Goal: Task Accomplishment & Management: Complete application form

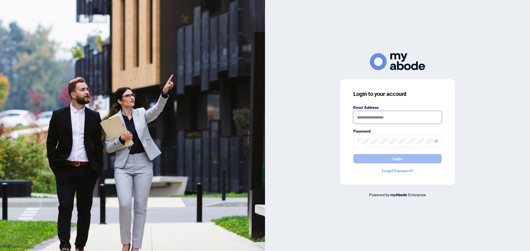
type input "**********"
click at [390, 157] on button "Login" at bounding box center [397, 158] width 88 height 9
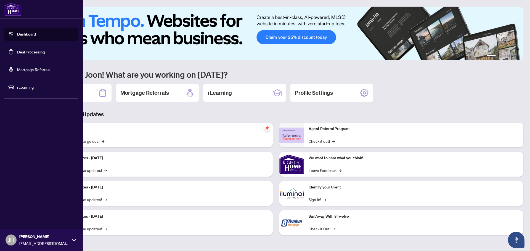
click at [26, 52] on link "Deal Processing" at bounding box center [31, 51] width 28 height 5
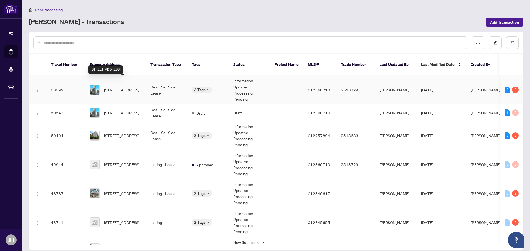
click at [123, 87] on span "2307-23 Hollywood Ave, Toronto, Ontario M2N 7L8, Canada" at bounding box center [121, 90] width 35 height 6
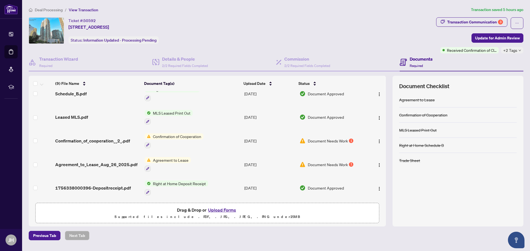
scroll to position [105, 0]
click at [113, 141] on span "Confirmation_of_cooperation__2_.pdf" at bounding box center [92, 141] width 75 height 7
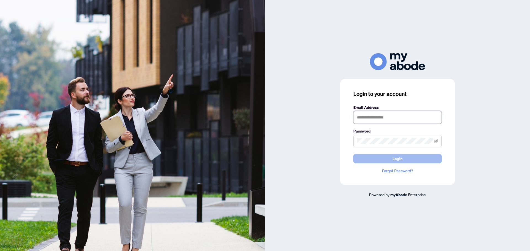
type input "**********"
click at [403, 161] on button "Login" at bounding box center [397, 158] width 88 height 9
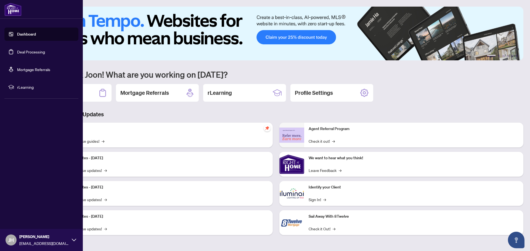
click at [22, 50] on link "Deal Processing" at bounding box center [31, 51] width 28 height 5
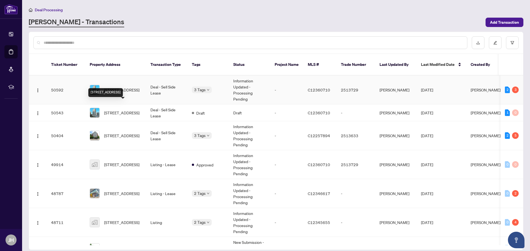
click at [124, 87] on span "[STREET_ADDRESS]" at bounding box center [121, 90] width 35 height 6
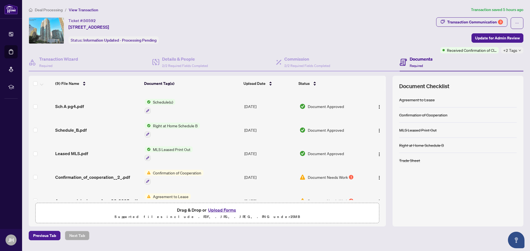
scroll to position [105, 0]
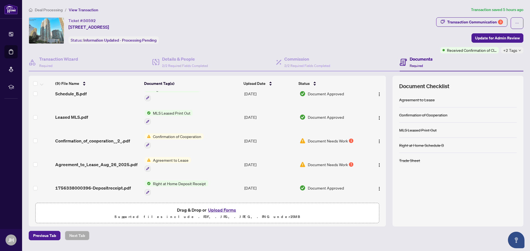
click at [155, 158] on span "Agreement to Lease" at bounding box center [171, 160] width 40 height 6
click at [86, 165] on span "Agreement_to_Lease_Aug_26_2025.pdf" at bounding box center [96, 164] width 82 height 7
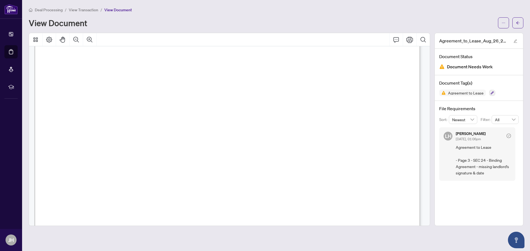
scroll to position [1269, 0]
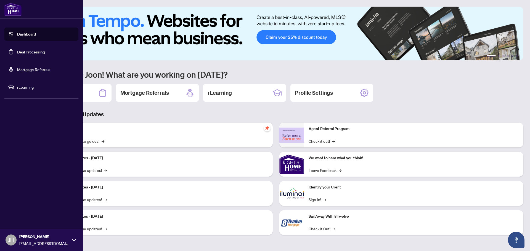
click at [22, 54] on link "Deal Processing" at bounding box center [31, 51] width 28 height 5
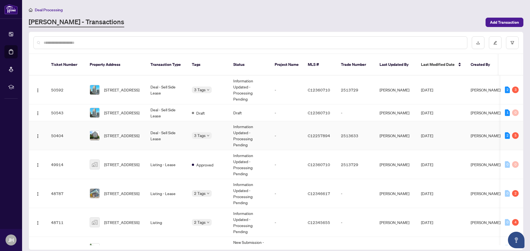
click at [150, 126] on td "Deal - Sell Side Lease" at bounding box center [166, 135] width 41 height 29
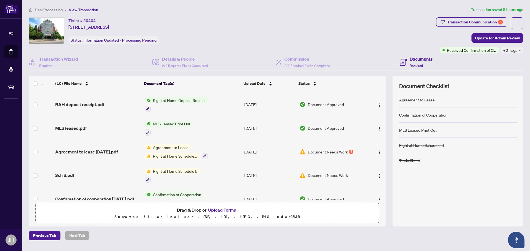
scroll to position [66, 0]
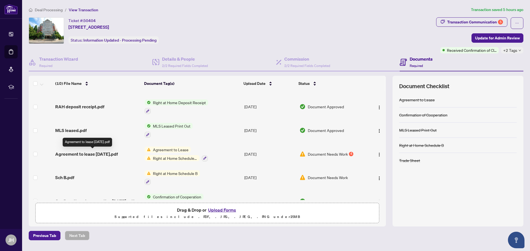
click at [85, 153] on span "Agreement to lease Aug 22 2025.pdf" at bounding box center [86, 154] width 63 height 7
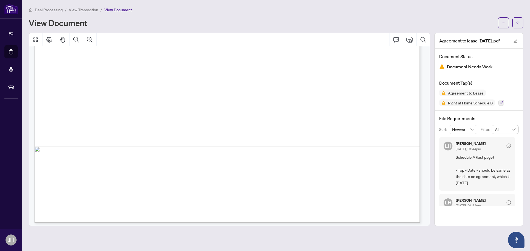
scroll to position [2892, 0]
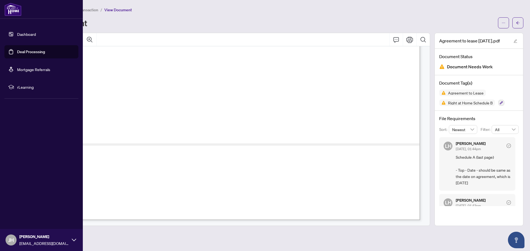
click at [25, 53] on link "Deal Processing" at bounding box center [31, 51] width 28 height 5
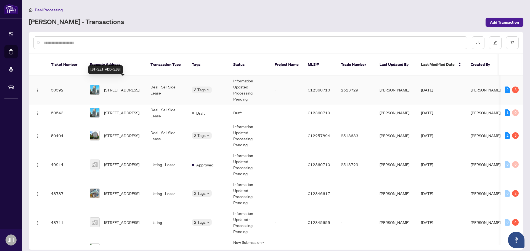
click at [113, 87] on span "[STREET_ADDRESS]" at bounding box center [121, 90] width 35 height 6
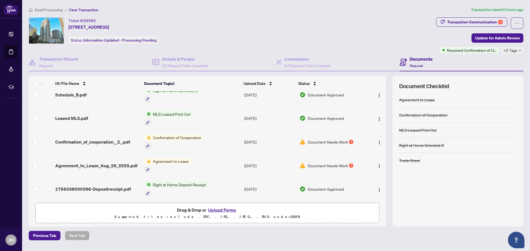
scroll to position [105, 0]
click at [147, 144] on icon "button" at bounding box center [147, 145] width 3 height 3
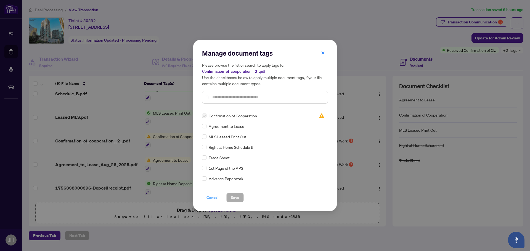
click at [212, 198] on span "Cancel" at bounding box center [212, 197] width 12 height 9
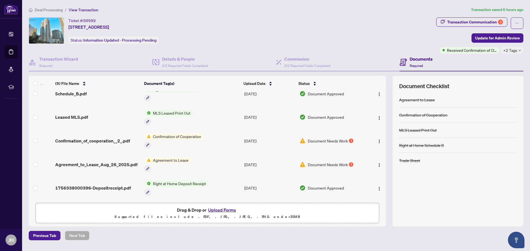
click at [225, 209] on button "Upload Forms" at bounding box center [221, 210] width 31 height 7
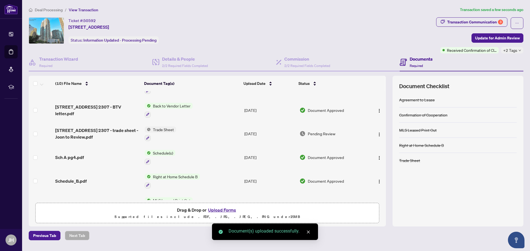
scroll to position [0, 0]
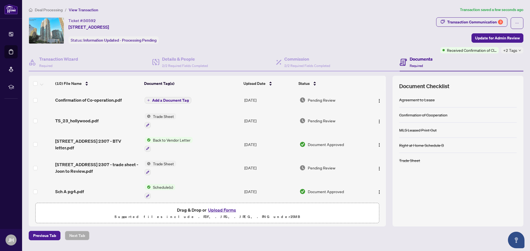
click at [166, 99] on span "Add a Document Tag" at bounding box center [170, 101] width 37 height 4
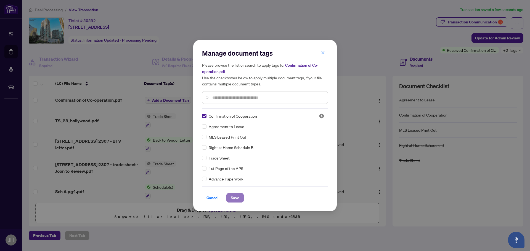
click at [237, 200] on span "Save" at bounding box center [235, 198] width 9 height 9
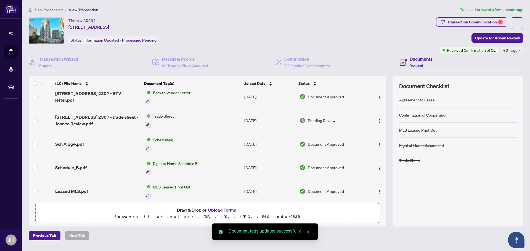
scroll to position [128, 0]
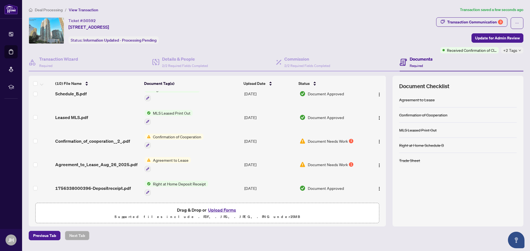
click at [221, 211] on button "Upload Forms" at bounding box center [221, 210] width 31 height 7
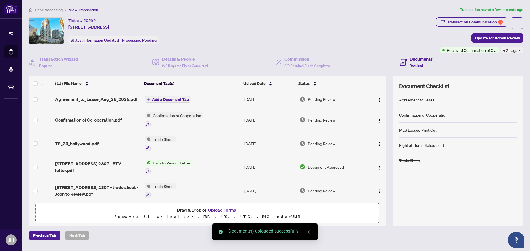
scroll to position [0, 0]
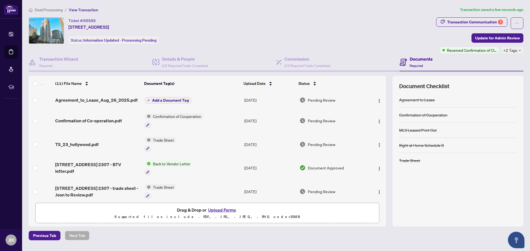
click at [153, 100] on span "Add a Document Tag" at bounding box center [170, 101] width 37 height 4
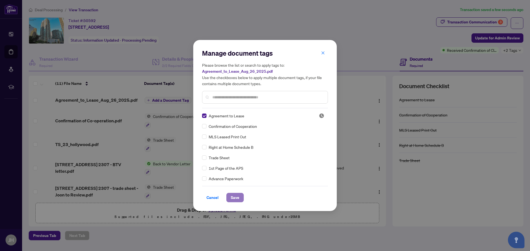
click at [231, 198] on span "Save" at bounding box center [235, 197] width 9 height 9
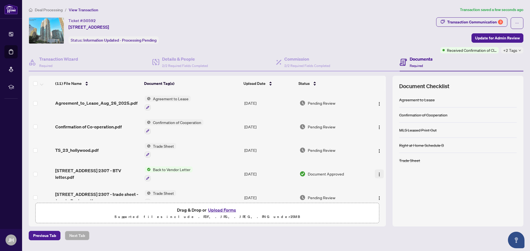
click at [377, 174] on img "button" at bounding box center [379, 174] width 4 height 4
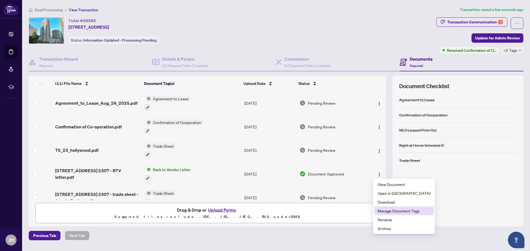
click at [391, 212] on span "Manage Document Tags" at bounding box center [404, 211] width 53 height 6
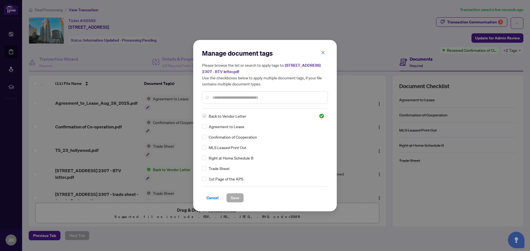
click at [213, 199] on span "Cancel" at bounding box center [212, 198] width 12 height 9
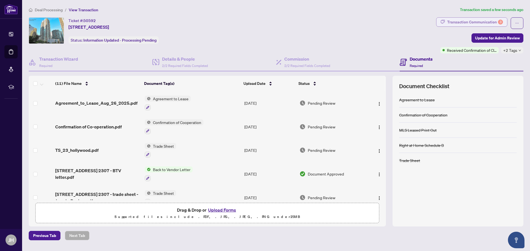
click at [472, 20] on div "Transaction Communication 3" at bounding box center [475, 22] width 56 height 9
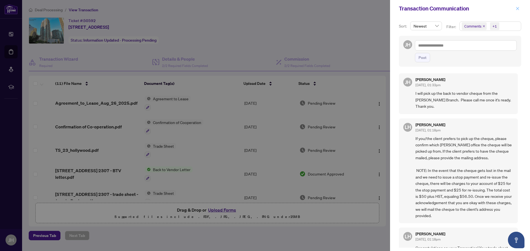
click at [517, 7] on icon "close" at bounding box center [518, 9] width 4 height 4
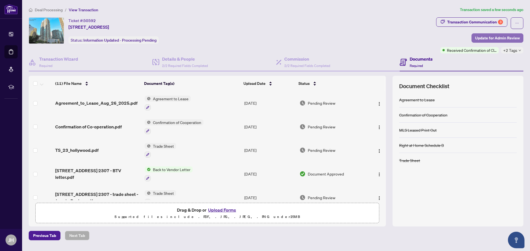
click at [494, 37] on span "Update for Admin Review" at bounding box center [497, 38] width 45 height 9
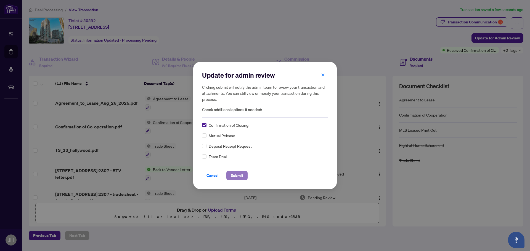
click at [240, 175] on span "Submit" at bounding box center [237, 175] width 12 height 9
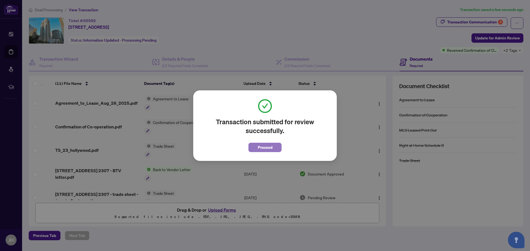
click at [277, 149] on button "Proceed" at bounding box center [264, 147] width 33 height 9
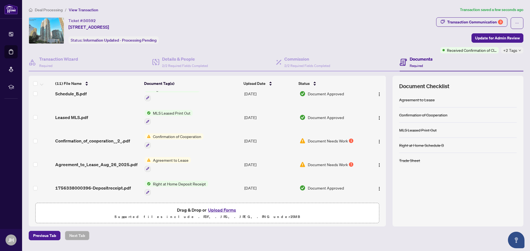
scroll to position [152, 0]
click at [378, 140] on img "button" at bounding box center [379, 142] width 4 height 4
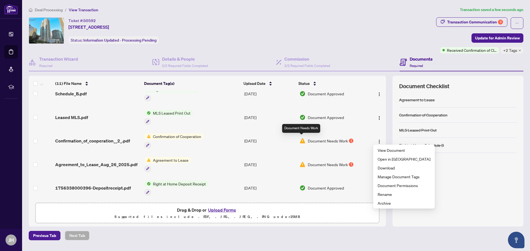
click at [302, 139] on img at bounding box center [302, 141] width 6 height 6
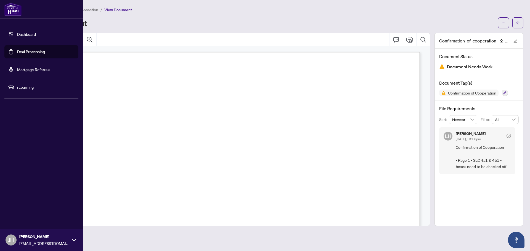
click at [21, 52] on link "Deal Processing" at bounding box center [31, 51] width 28 height 5
